Goal: Task Accomplishment & Management: Use online tool/utility

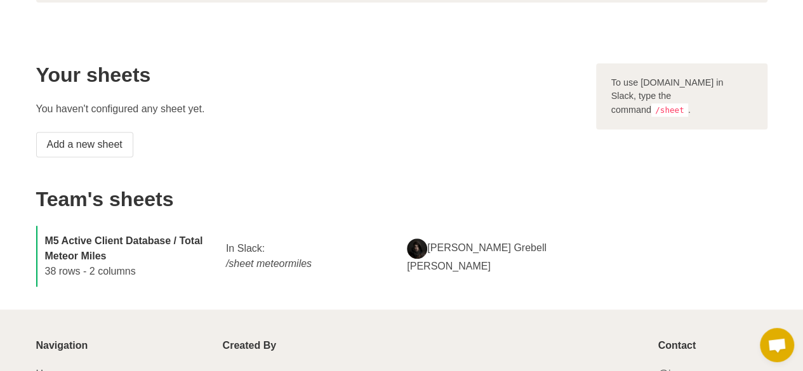
scroll to position [220, 0]
click at [251, 260] on icon "/sheet meteormiles" at bounding box center [269, 263] width 86 height 11
click at [273, 270] on div "In Slack: /sheet meteormiles" at bounding box center [308, 256] width 181 height 46
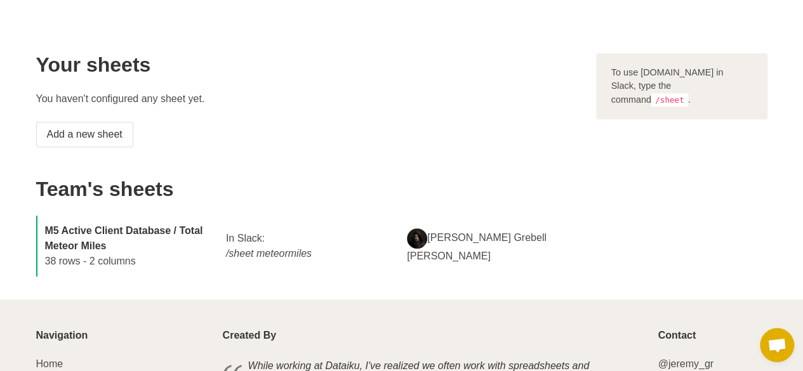
scroll to position [231, 0]
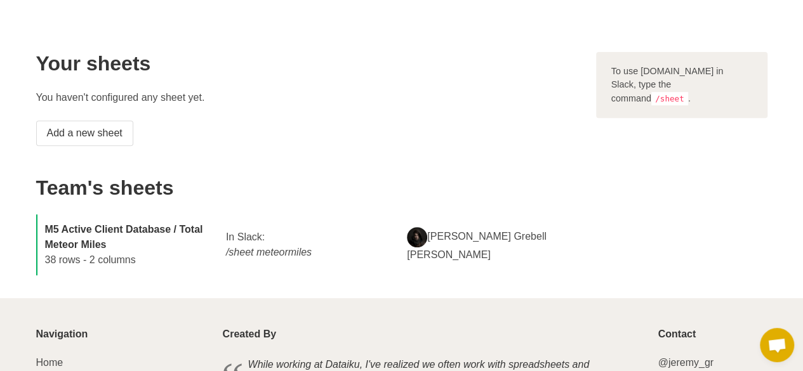
click at [186, 227] on strong "M5 Active Client Database / Total Meteor Miles" at bounding box center [124, 237] width 158 height 26
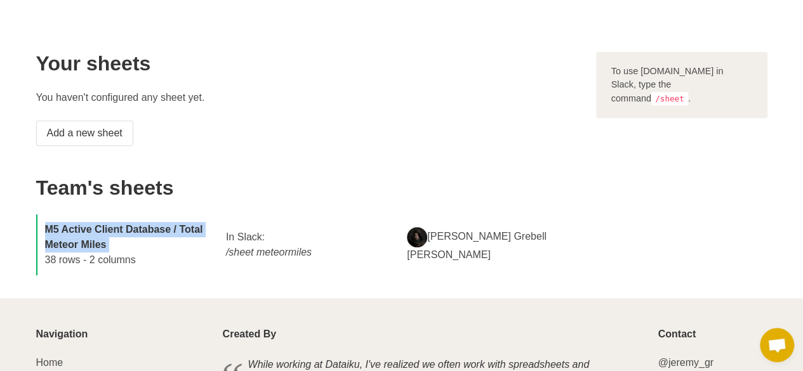
click at [186, 227] on strong "M5 Active Client Database / Total Meteor Miles" at bounding box center [124, 237] width 158 height 26
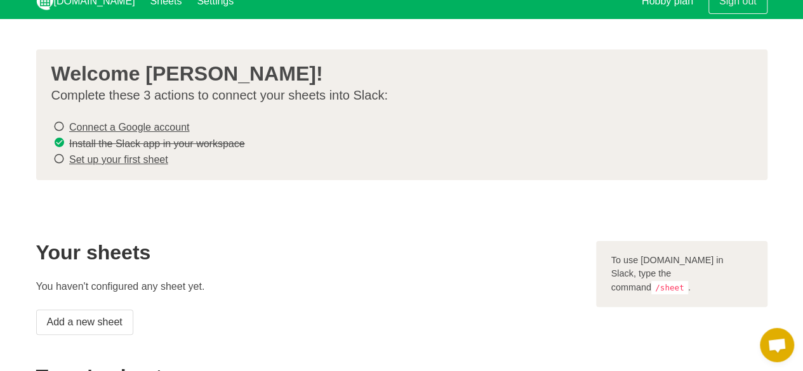
scroll to position [0, 0]
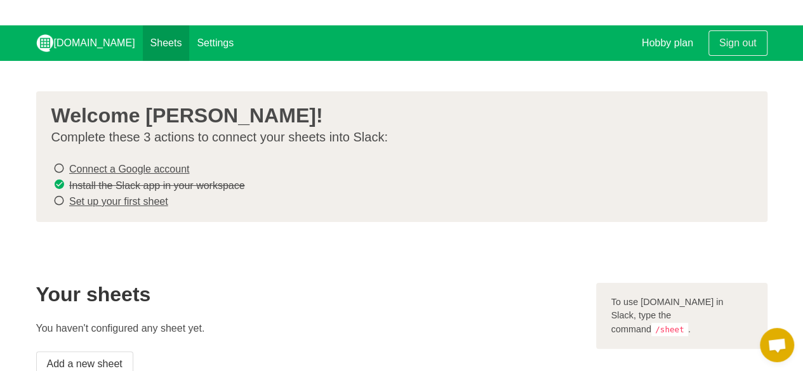
click at [143, 41] on link "Sheets" at bounding box center [166, 43] width 47 height 36
click at [122, 169] on link "Connect a Google account" at bounding box center [129, 169] width 120 height 11
click at [126, 202] on link "Set up your first sheet" at bounding box center [118, 201] width 99 height 11
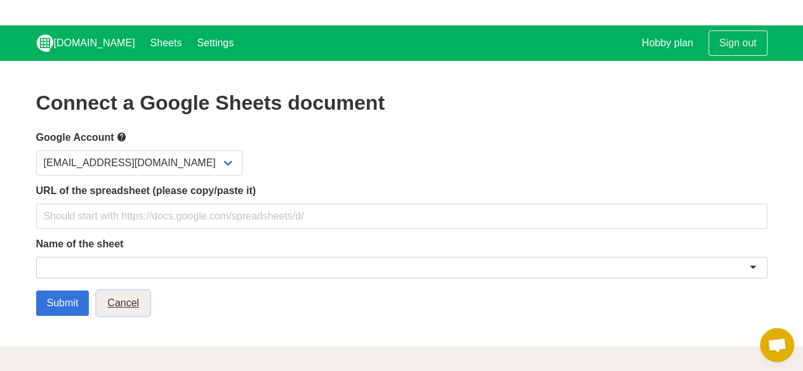
click at [129, 302] on link "Cancel" at bounding box center [122, 303] width 53 height 25
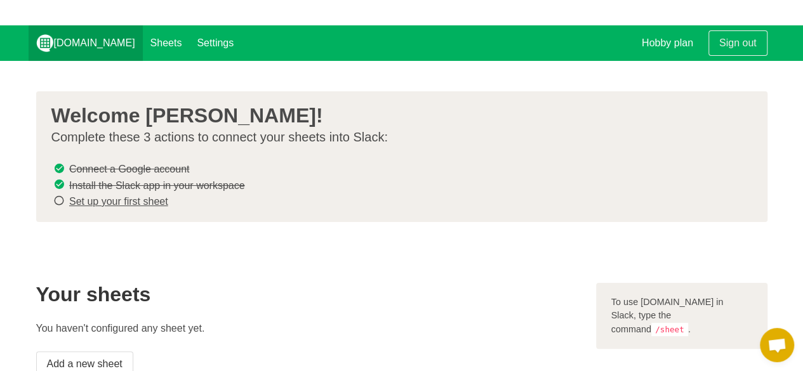
click at [71, 41] on link "[DOMAIN_NAME]" at bounding box center [86, 43] width 114 height 36
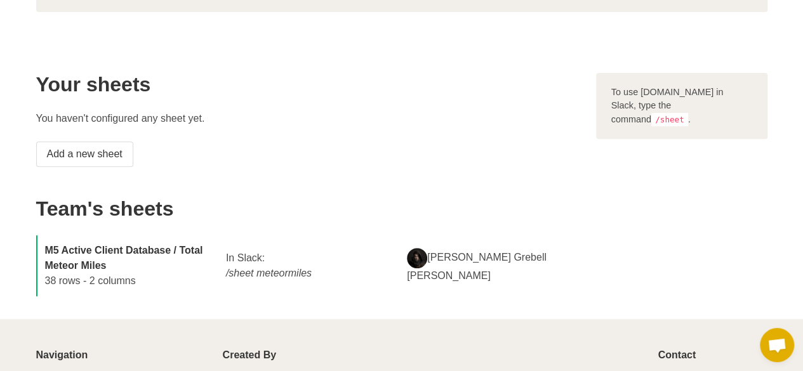
scroll to position [220, 0]
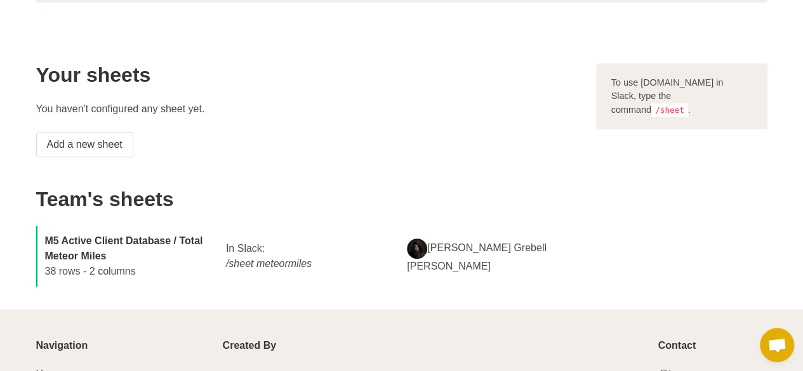
click at [278, 265] on icon "/sheet meteormiles" at bounding box center [269, 263] width 86 height 11
click at [429, 261] on div "[PERSON_NAME] Grebell [PERSON_NAME]" at bounding box center [489, 256] width 181 height 51
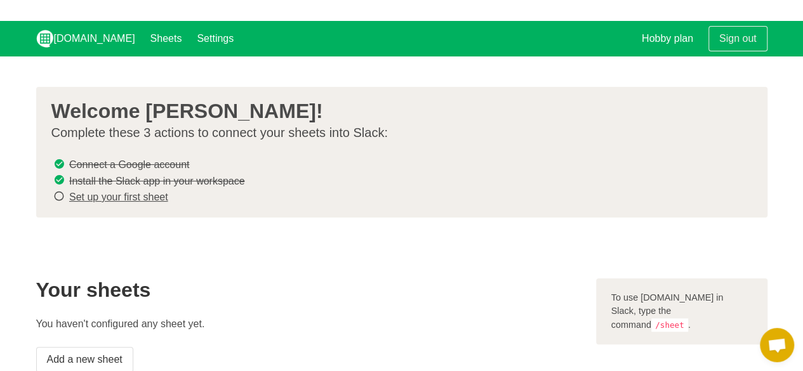
scroll to position [0, 0]
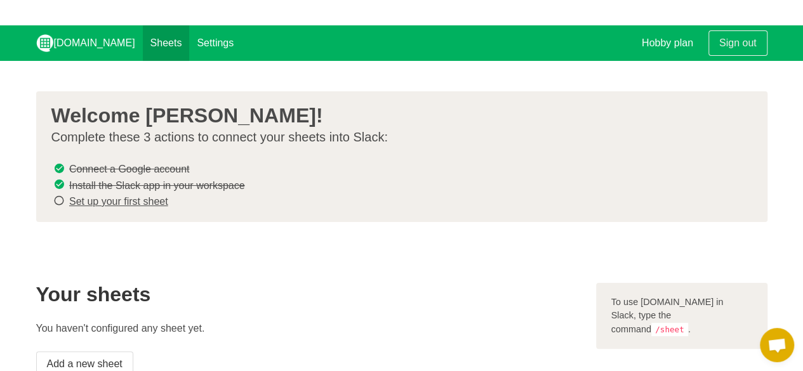
click at [143, 44] on link "Sheets" at bounding box center [166, 43] width 47 height 36
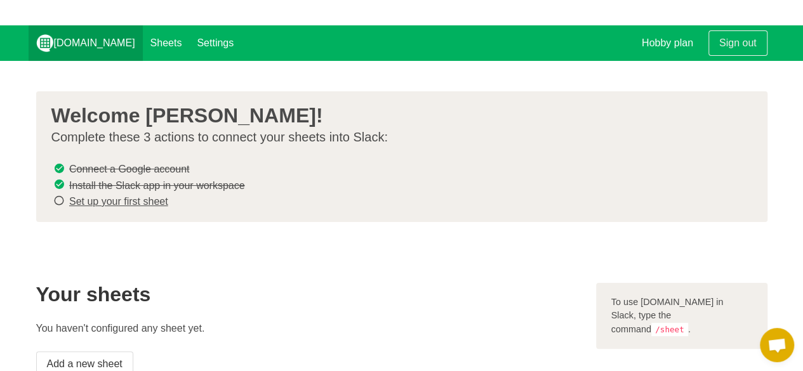
click at [70, 49] on link "[DOMAIN_NAME]" at bounding box center [86, 43] width 114 height 36
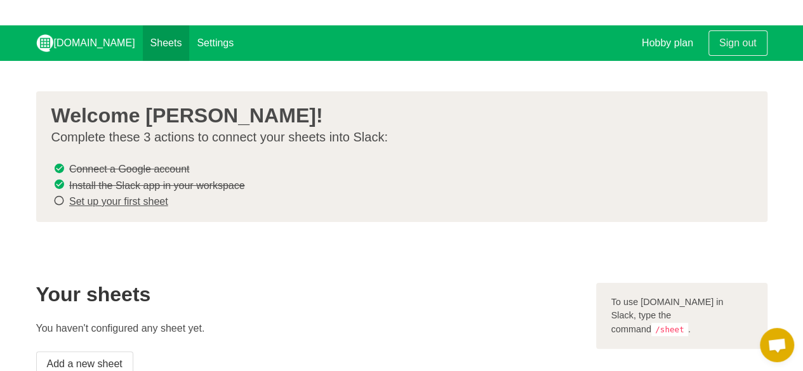
click at [143, 44] on link "Sheets" at bounding box center [166, 43] width 47 height 36
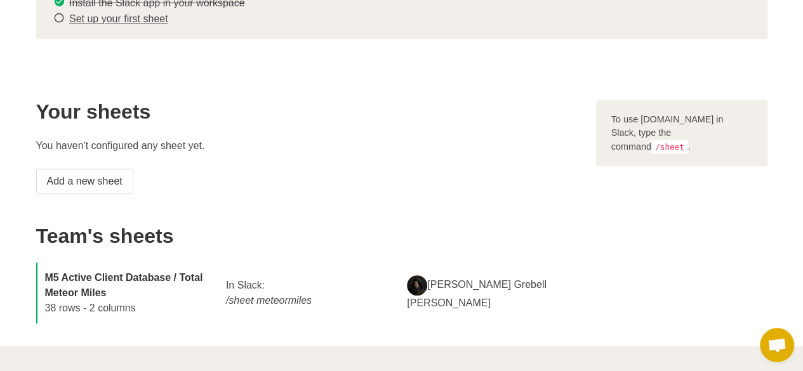
scroll to position [187, 0]
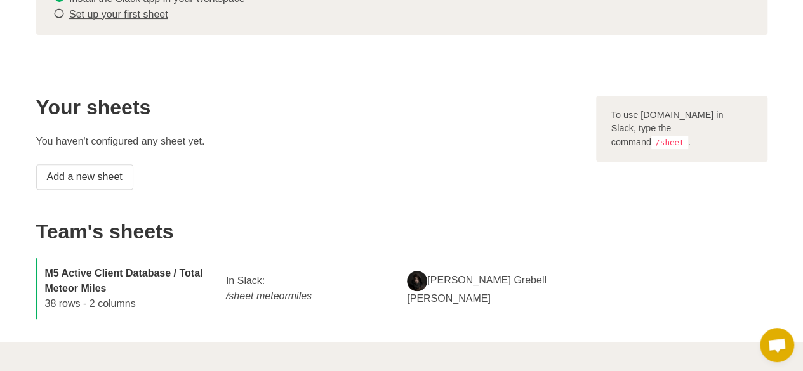
click at [85, 301] on div "M5 Active Client Database / Total Meteor Miles 38 rows - 2 columns" at bounding box center [127, 288] width 181 height 61
click at [263, 291] on icon "/sheet meteormiles" at bounding box center [269, 296] width 86 height 11
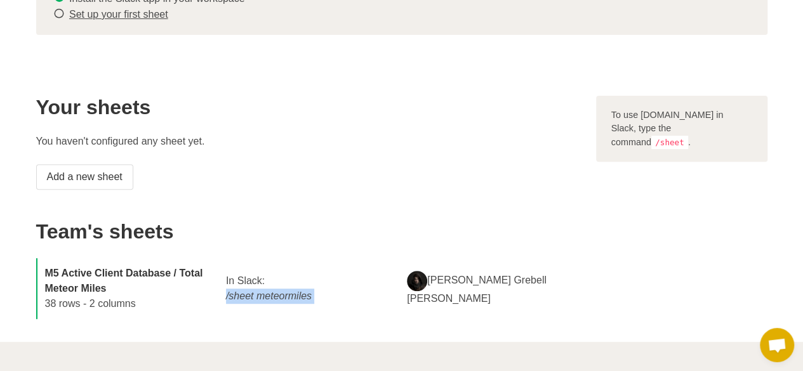
click at [263, 291] on icon "/sheet meteormiles" at bounding box center [269, 296] width 86 height 11
click at [440, 298] on div "[PERSON_NAME] Grebell [PERSON_NAME]" at bounding box center [489, 288] width 181 height 51
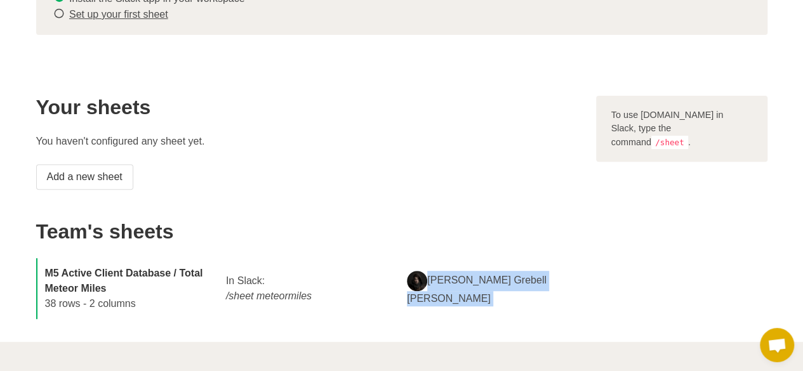
click at [440, 298] on div "[PERSON_NAME] Grebell [PERSON_NAME]" at bounding box center [489, 288] width 181 height 51
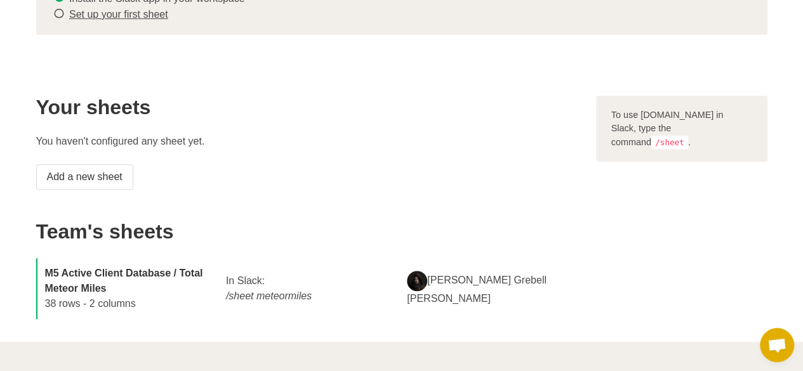
click at [301, 296] on icon "/sheet meteormiles" at bounding box center [269, 296] width 86 height 11
copy div "/sheet meteormiles"
